Goal: Task Accomplishment & Management: Manage account settings

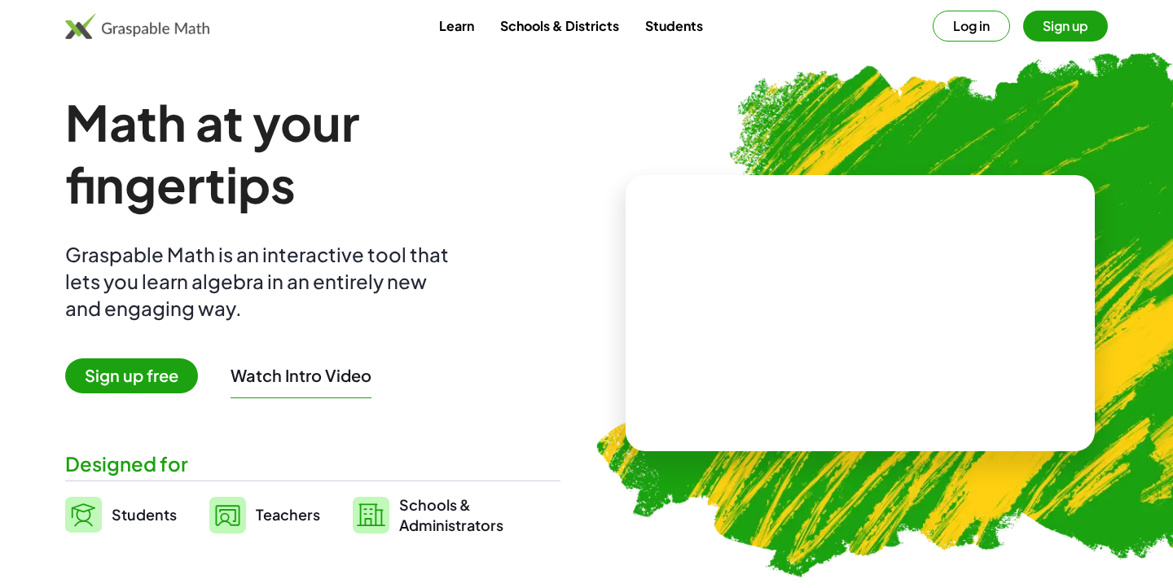
click at [968, 30] on button "Log in" at bounding box center [971, 26] width 77 height 31
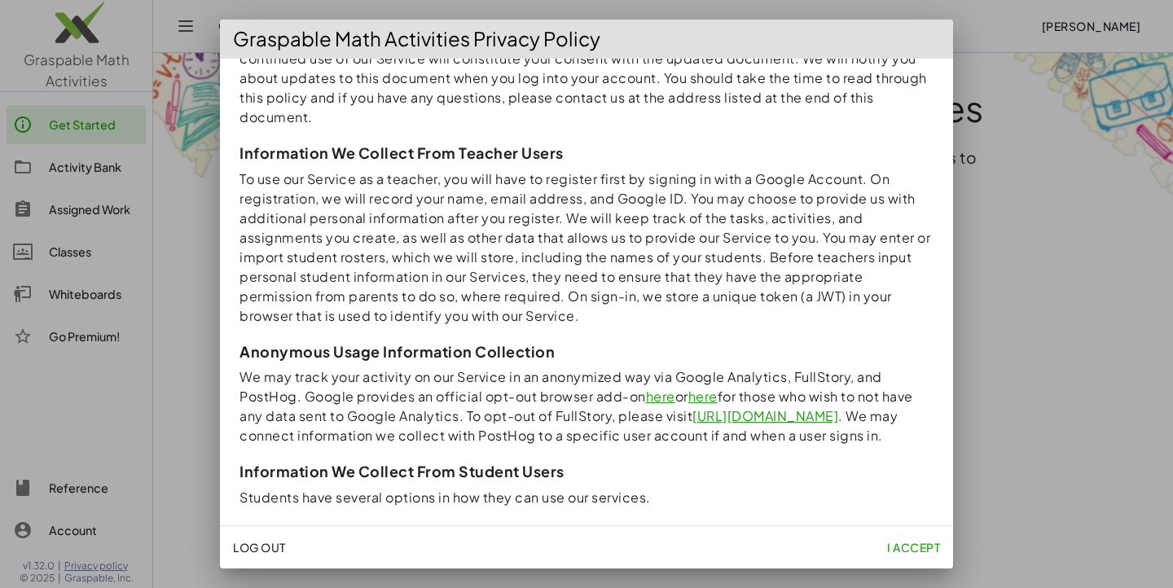
scroll to position [270, 0]
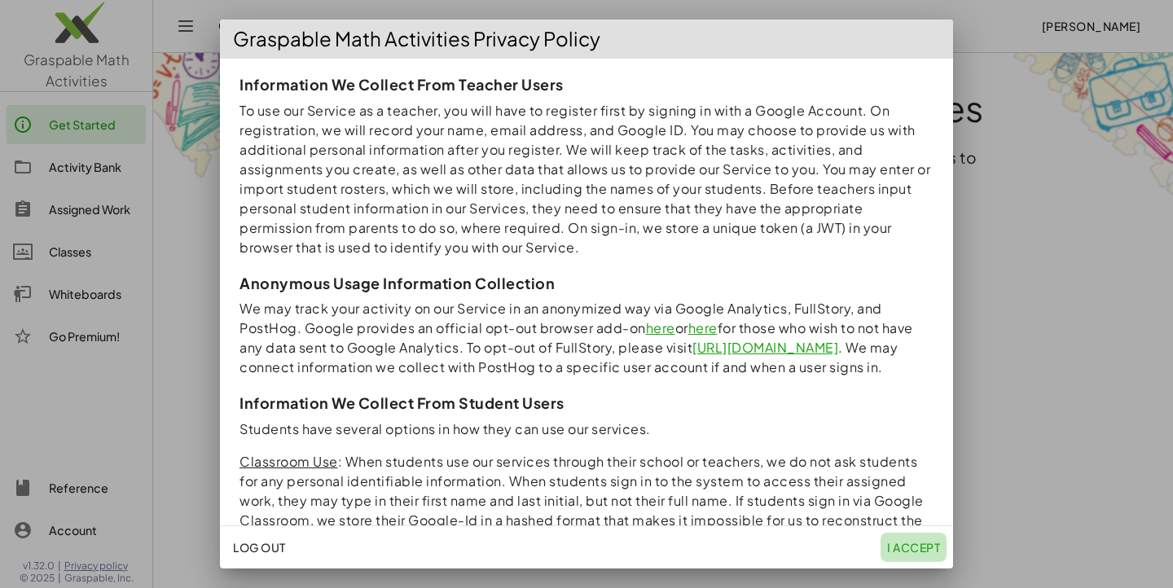
click at [921, 551] on span "I accept" at bounding box center [913, 547] width 53 height 15
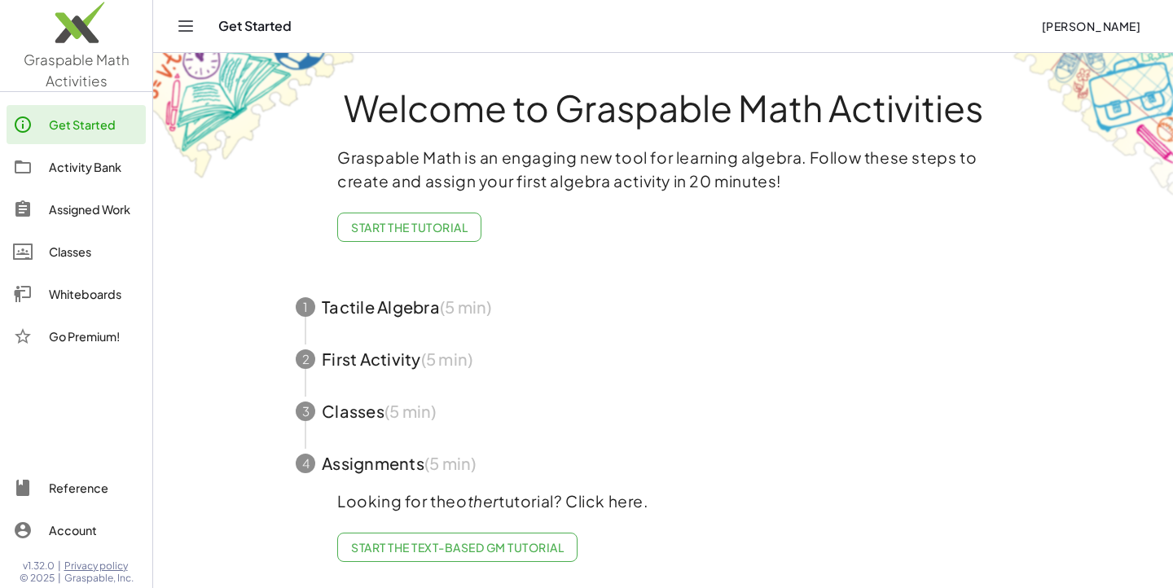
click at [96, 169] on div "Activity Bank" at bounding box center [94, 167] width 90 height 20
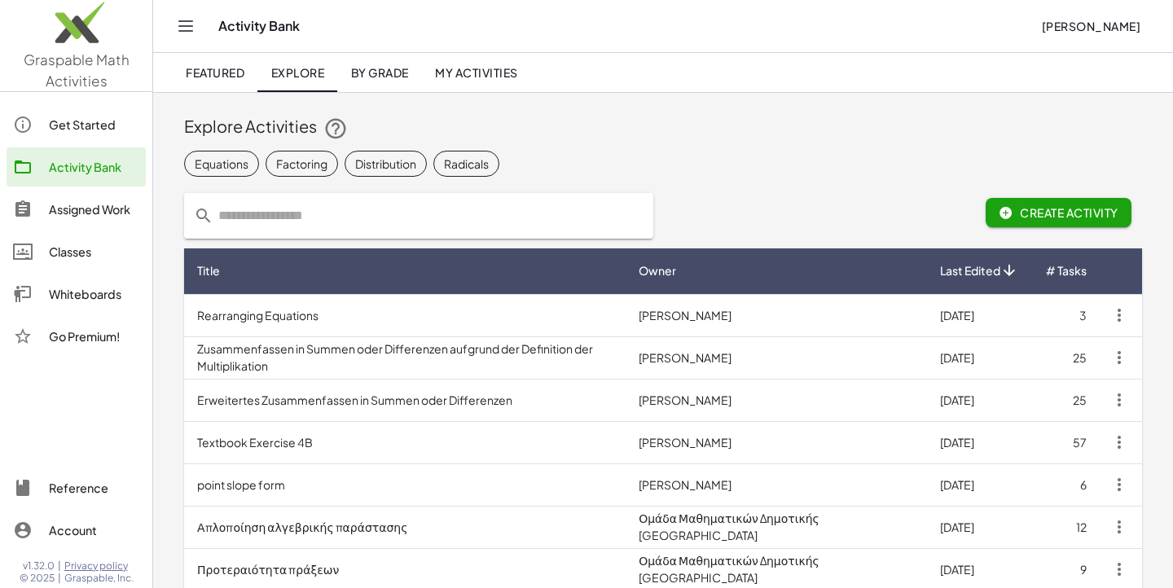
click at [498, 213] on input "text" at bounding box center [428, 216] width 430 height 46
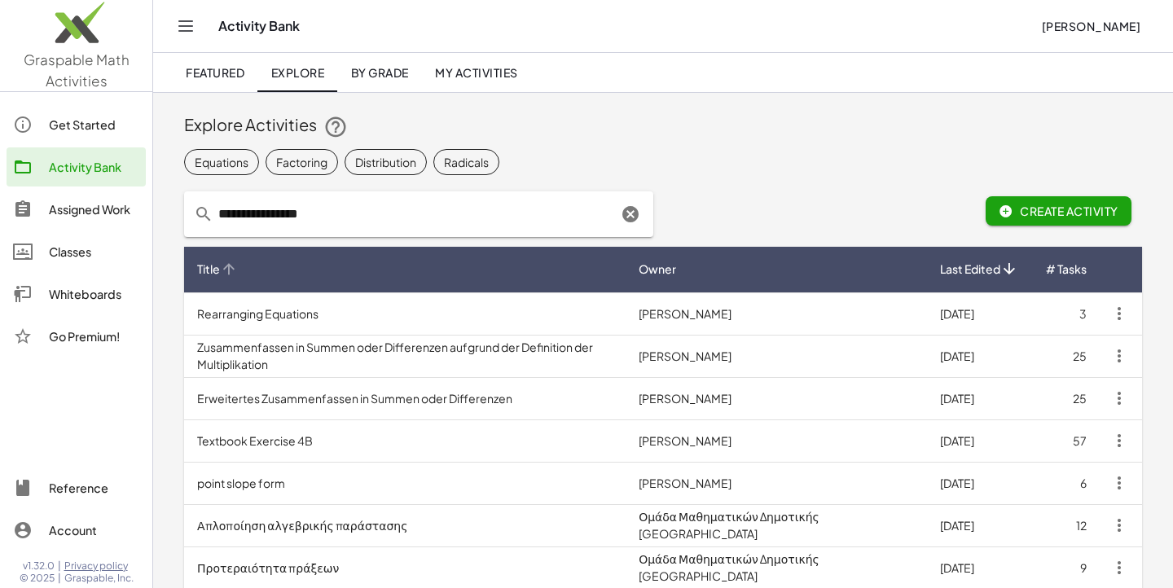
type input "**********"
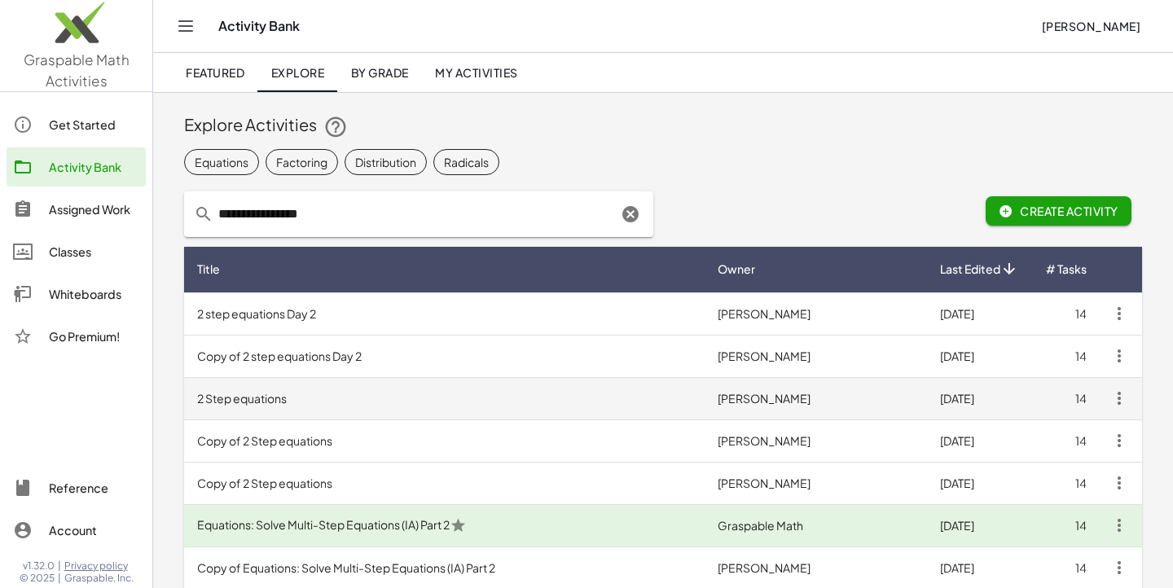
click at [305, 406] on td "2 Step equations" at bounding box center [444, 398] width 520 height 42
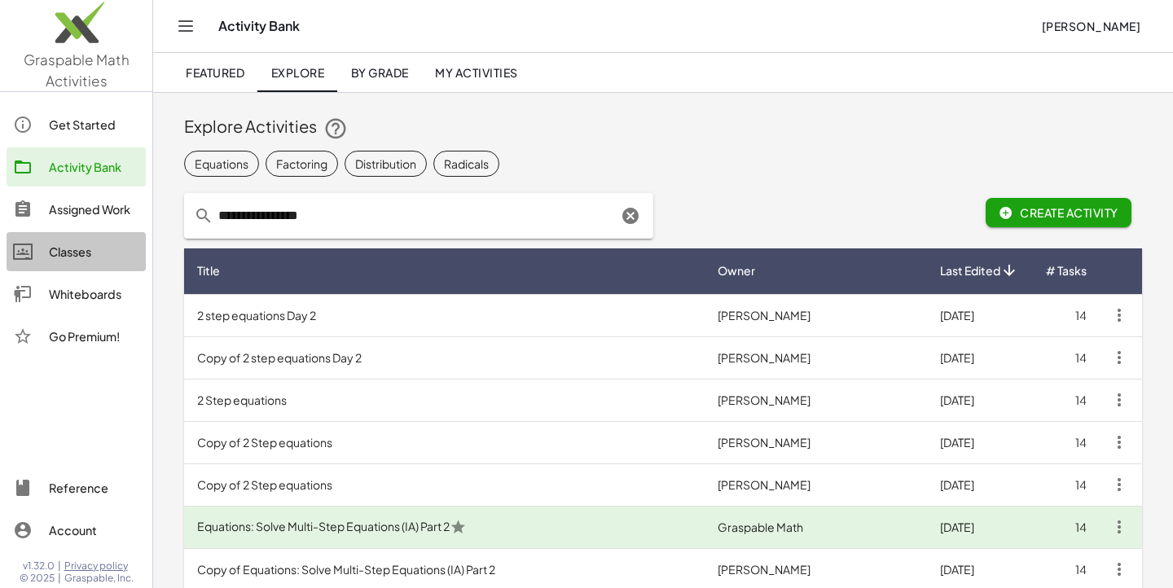
click at [76, 258] on div "Classes" at bounding box center [94, 252] width 90 height 20
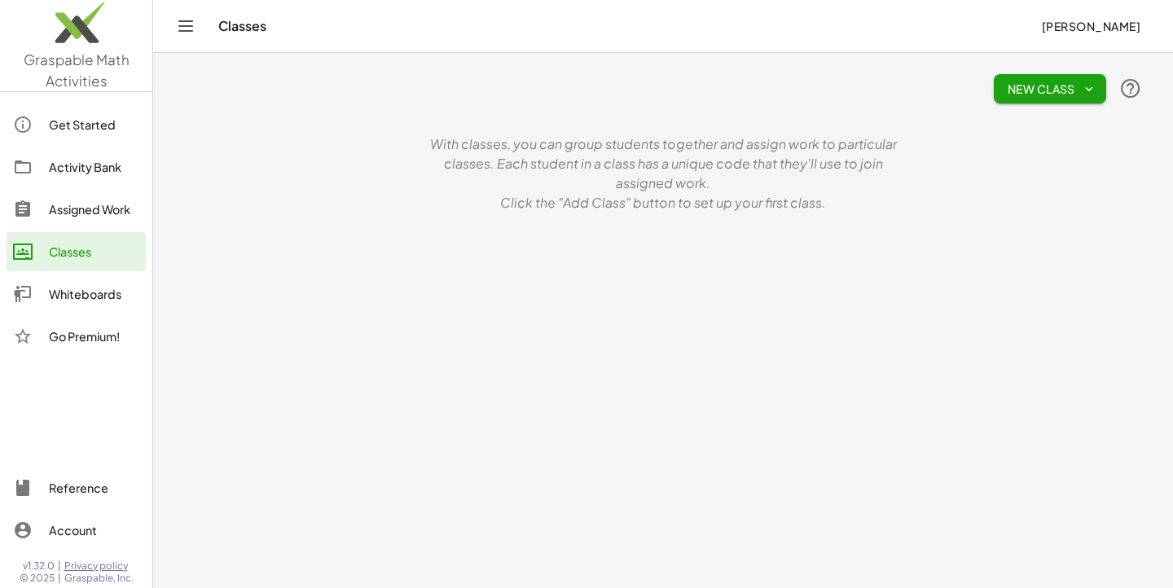
click at [1099, 90] on button "New Class" at bounding box center [1050, 88] width 112 height 29
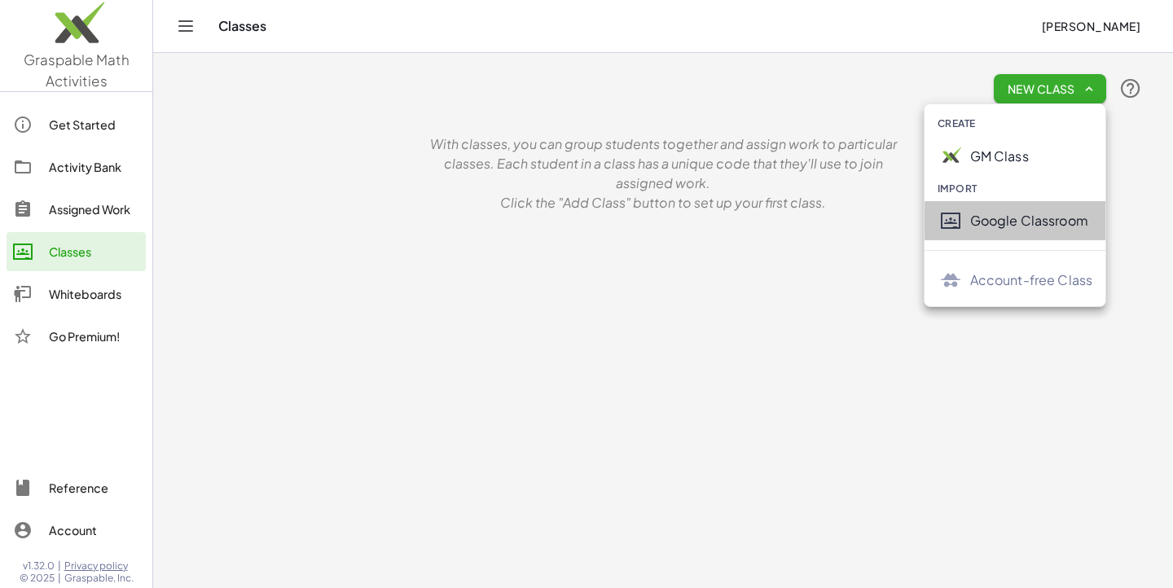
click at [1025, 215] on div "Google Classroom" at bounding box center [1031, 221] width 123 height 20
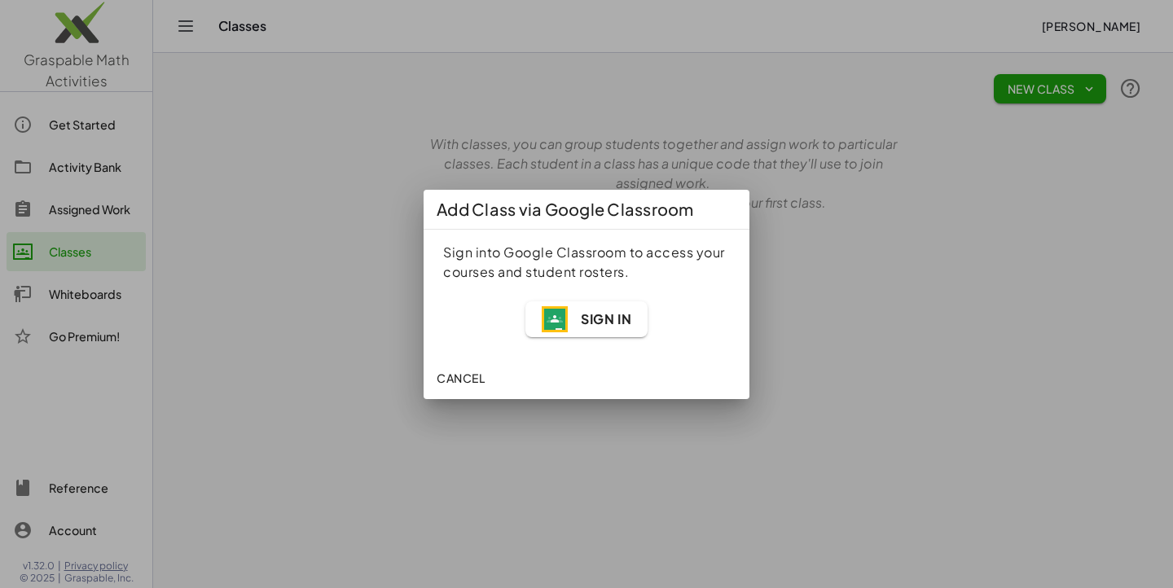
click at [581, 313] on span "Sign In" at bounding box center [606, 318] width 50 height 17
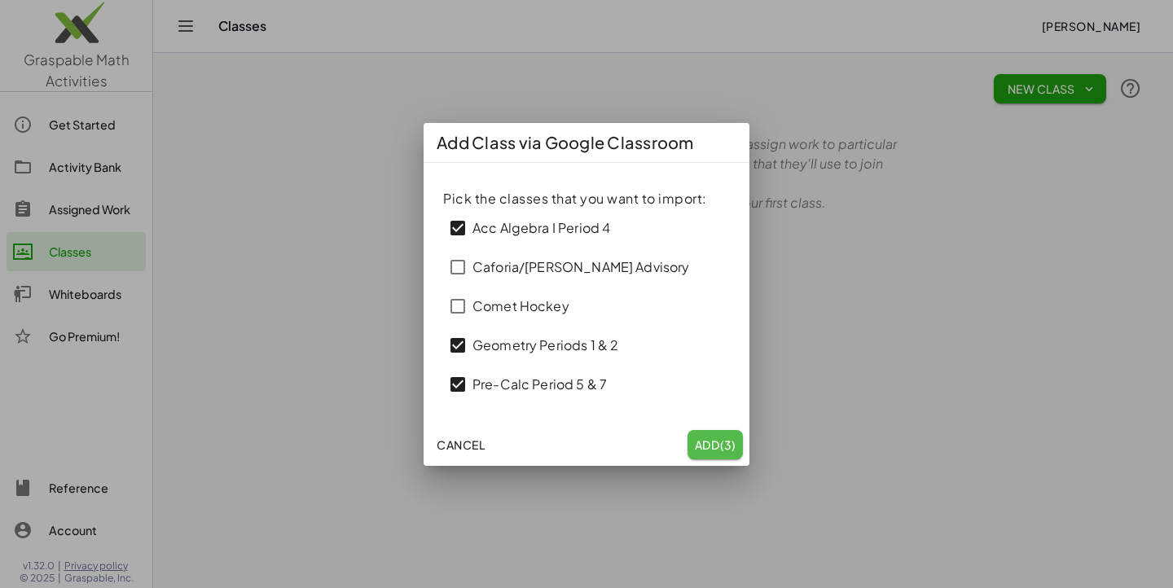
click at [707, 446] on span "Add (3)" at bounding box center [715, 444] width 42 height 15
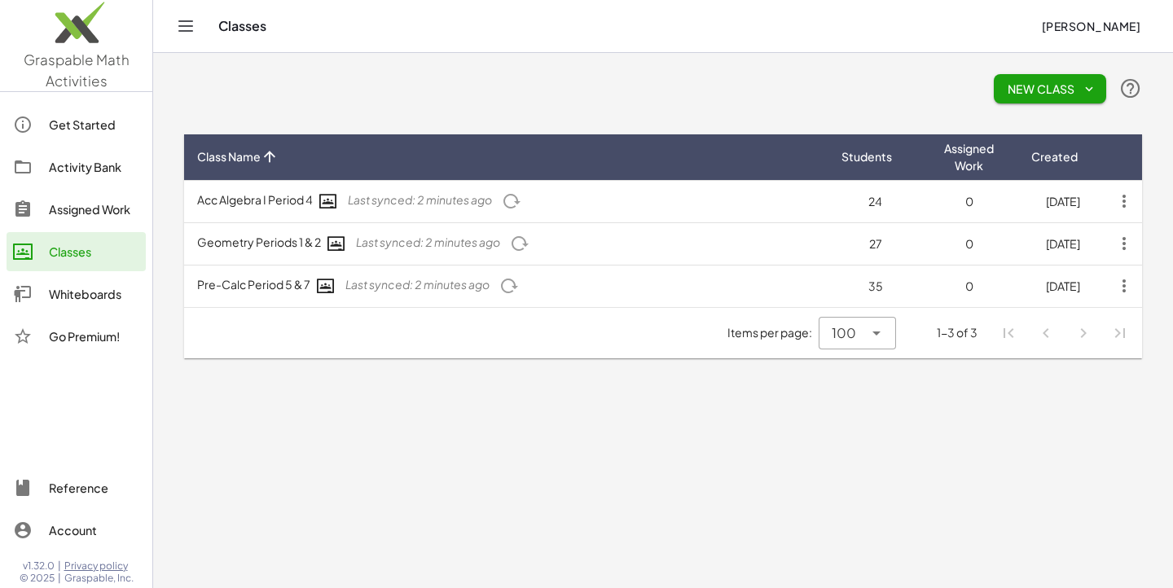
click at [83, 173] on div "Activity Bank" at bounding box center [94, 167] width 90 height 20
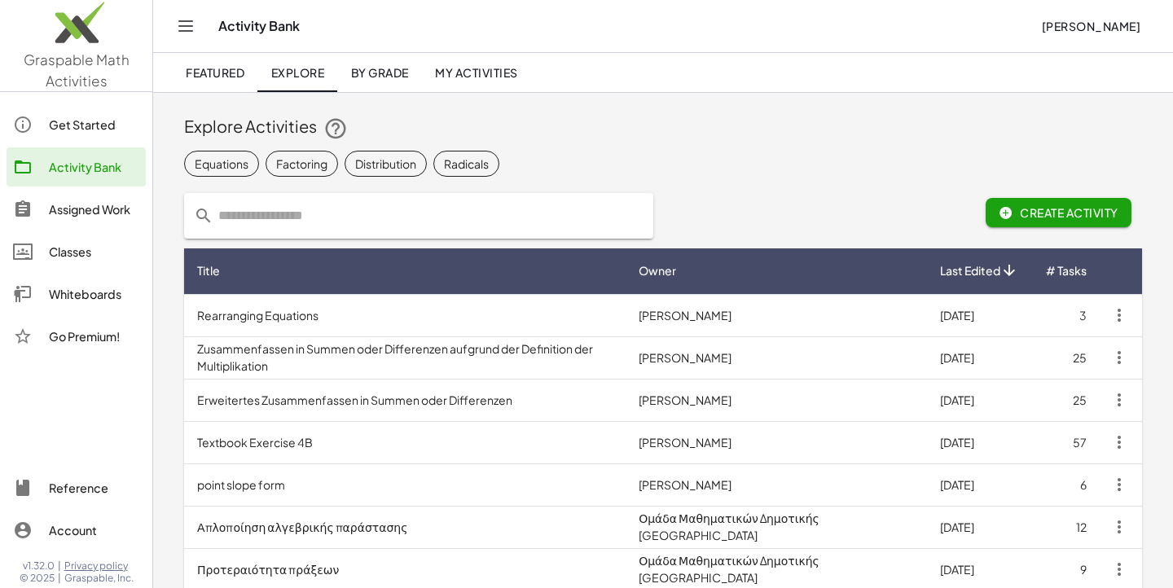
click at [285, 235] on input "text" at bounding box center [428, 216] width 430 height 46
type input "**********"
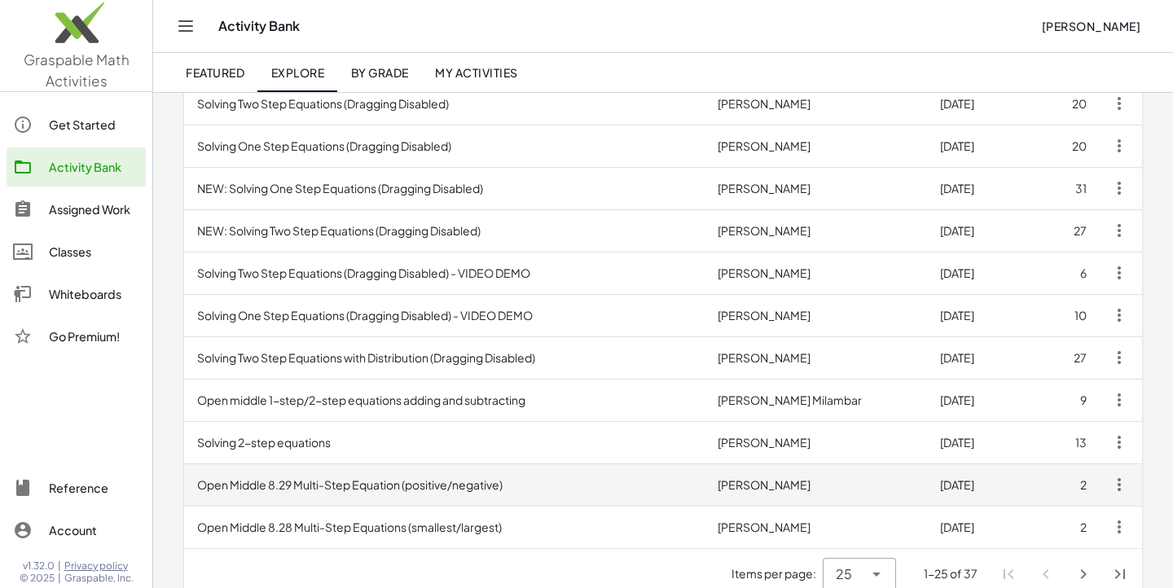
scroll to position [679, 0]
